Goal: Task Accomplishment & Management: Manage account settings

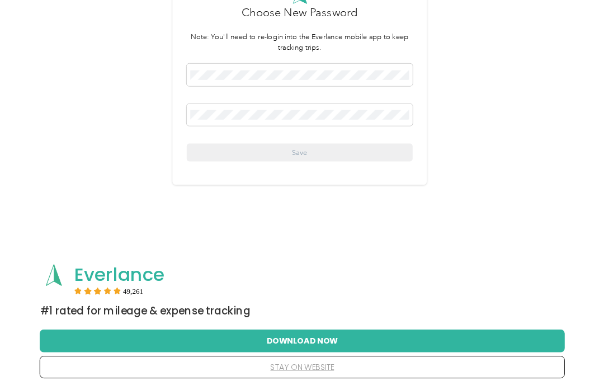
scroll to position [144, 0]
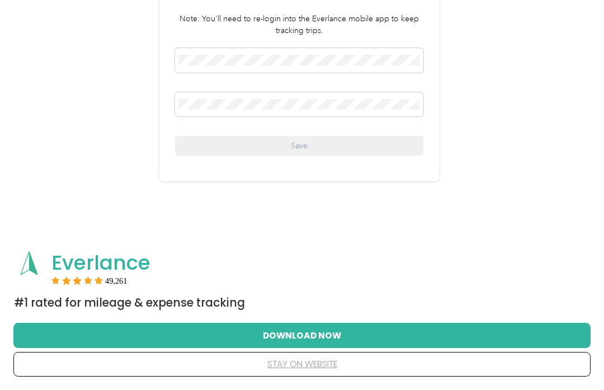
click at [338, 334] on button "Download Now" at bounding box center [301, 335] width 541 height 23
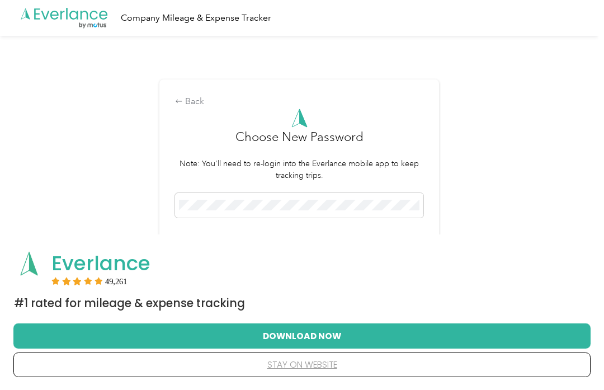
click at [235, 196] on span at bounding box center [299, 205] width 248 height 25
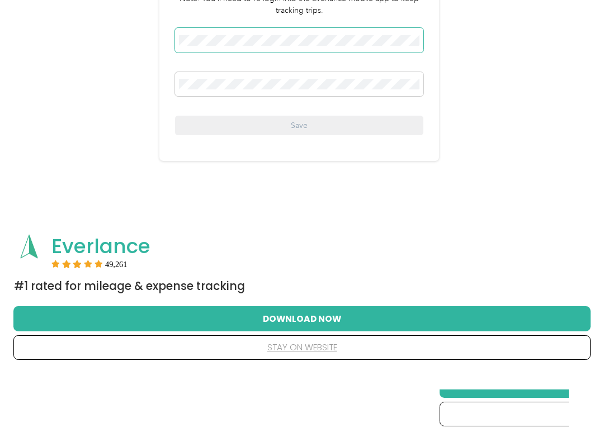
scroll to position [165, 0]
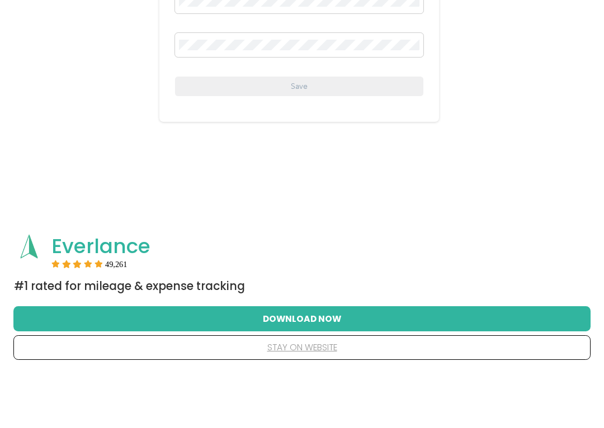
click at [367, 389] on button "stay on website" at bounding box center [301, 402] width 541 height 23
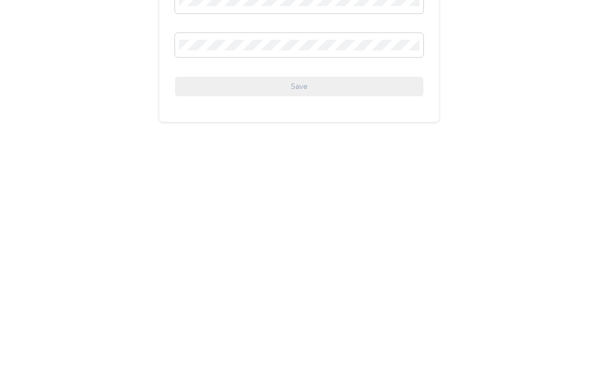
scroll to position [0, 0]
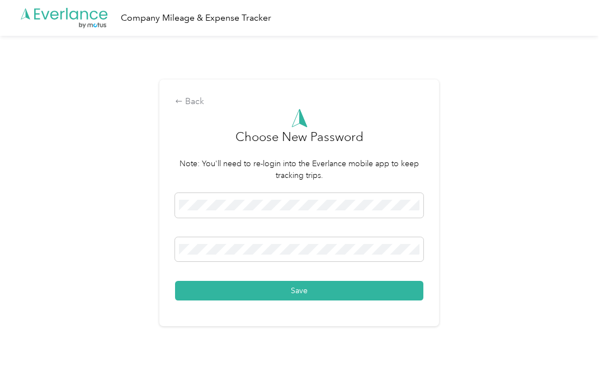
click at [357, 294] on button "Save" at bounding box center [299, 291] width 248 height 20
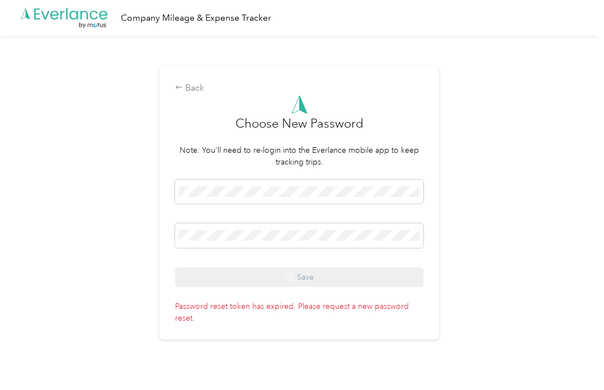
click at [204, 82] on div "Back" at bounding box center [299, 88] width 248 height 13
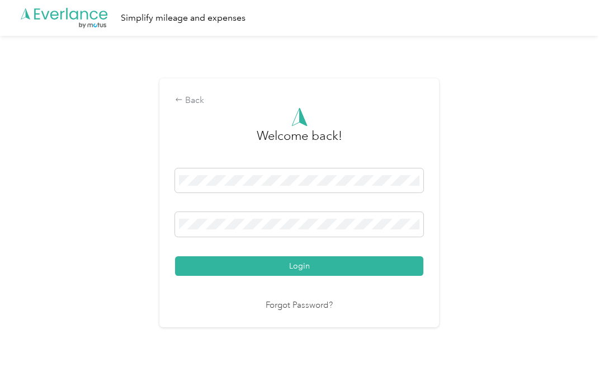
click at [319, 301] on link "Forgot Password?" at bounding box center [299, 305] width 67 height 13
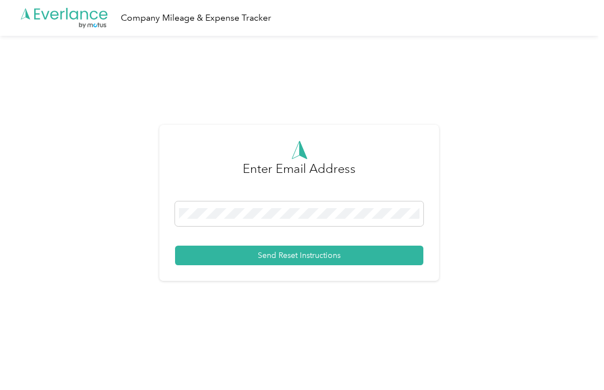
click at [331, 257] on button "Send Reset Instructions" at bounding box center [299, 255] width 248 height 20
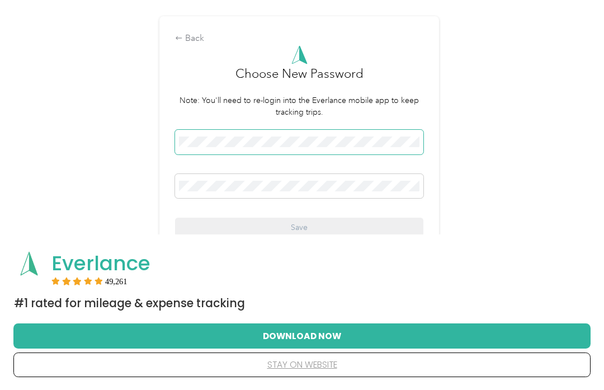
scroll to position [60, 0]
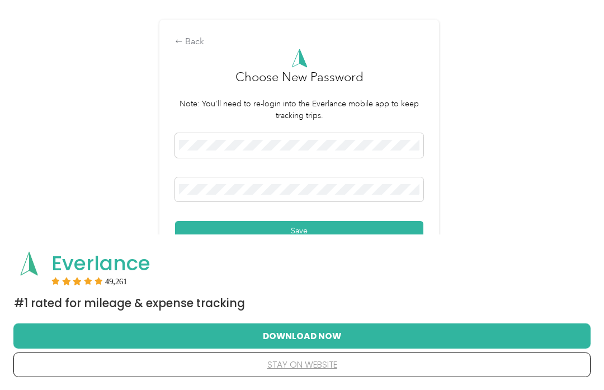
click at [358, 226] on button "Save" at bounding box center [299, 231] width 248 height 20
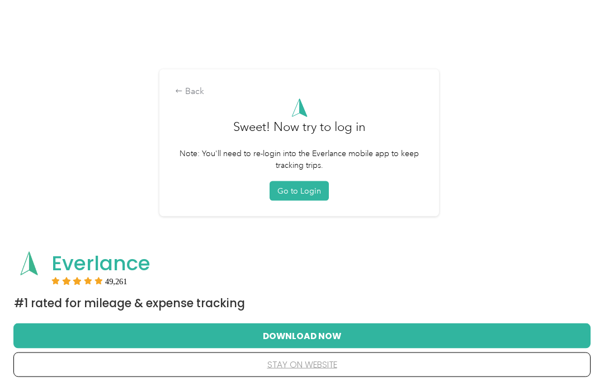
scroll to position [60, 0]
click at [303, 188] on button "Go to Login" at bounding box center [298, 191] width 59 height 20
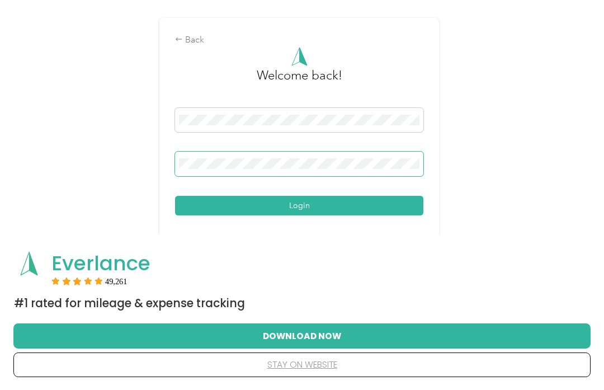
scroll to position [60, 0]
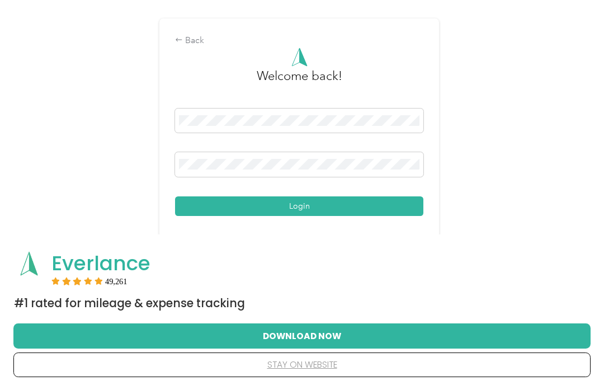
click at [342, 207] on button "Login" at bounding box center [299, 206] width 248 height 20
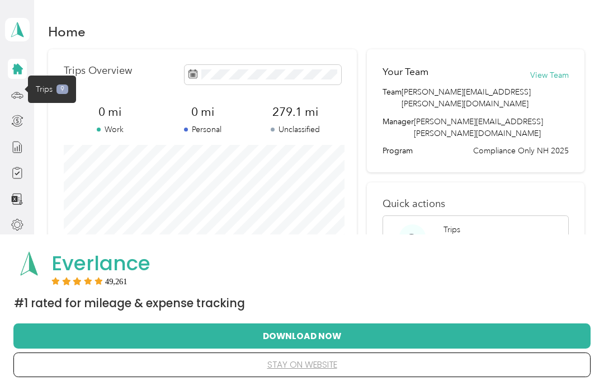
click at [18, 97] on icon at bounding box center [17, 95] width 12 height 12
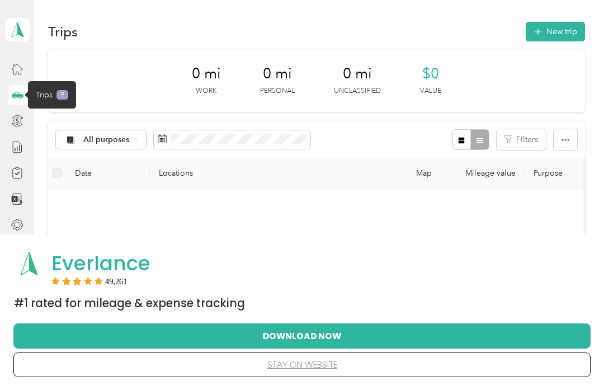
click at [470, 260] on div "Everlance" at bounding box center [317, 263] width 532 height 24
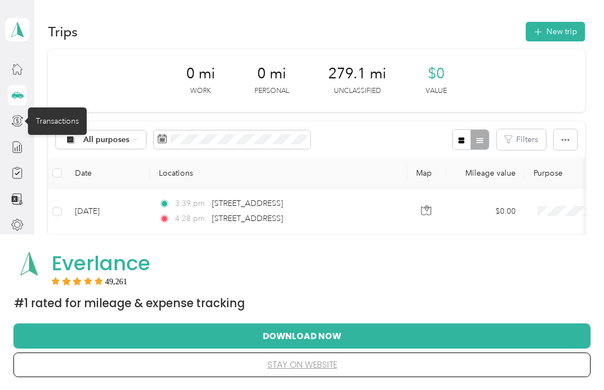
click at [453, 291] on div "Everlance 49,261 #1 Rated for Mileage & Expense Tracking" at bounding box center [301, 281] width 577 height 71
click at [5, 196] on div "[PERSON_NAME] Personal dashboard" at bounding box center [17, 117] width 25 height 235
